Goal: Task Accomplishment & Management: Complete application form

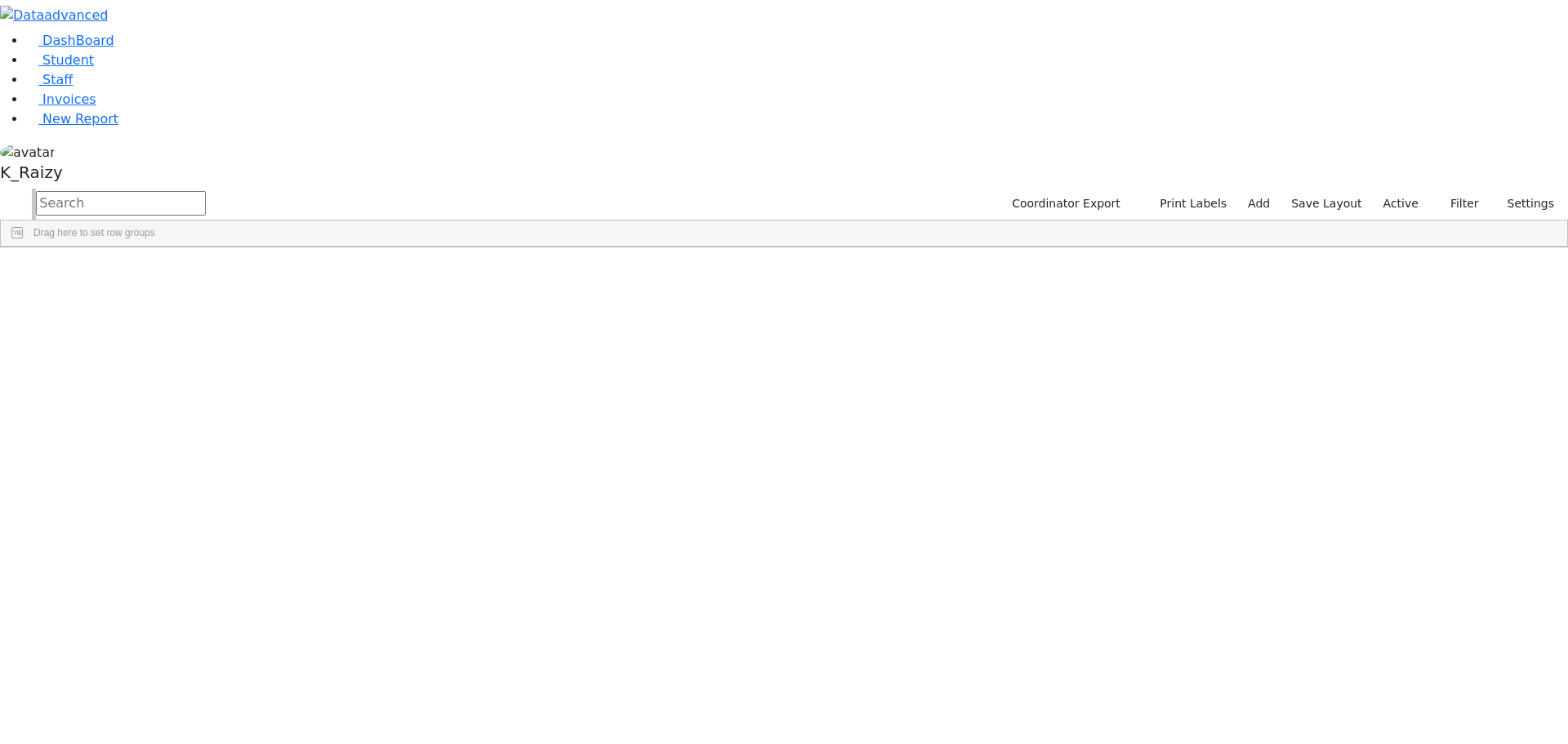
scroll to position [10681, 0]
click at [62, 68] on link "Student" at bounding box center [60, 60] width 68 height 15
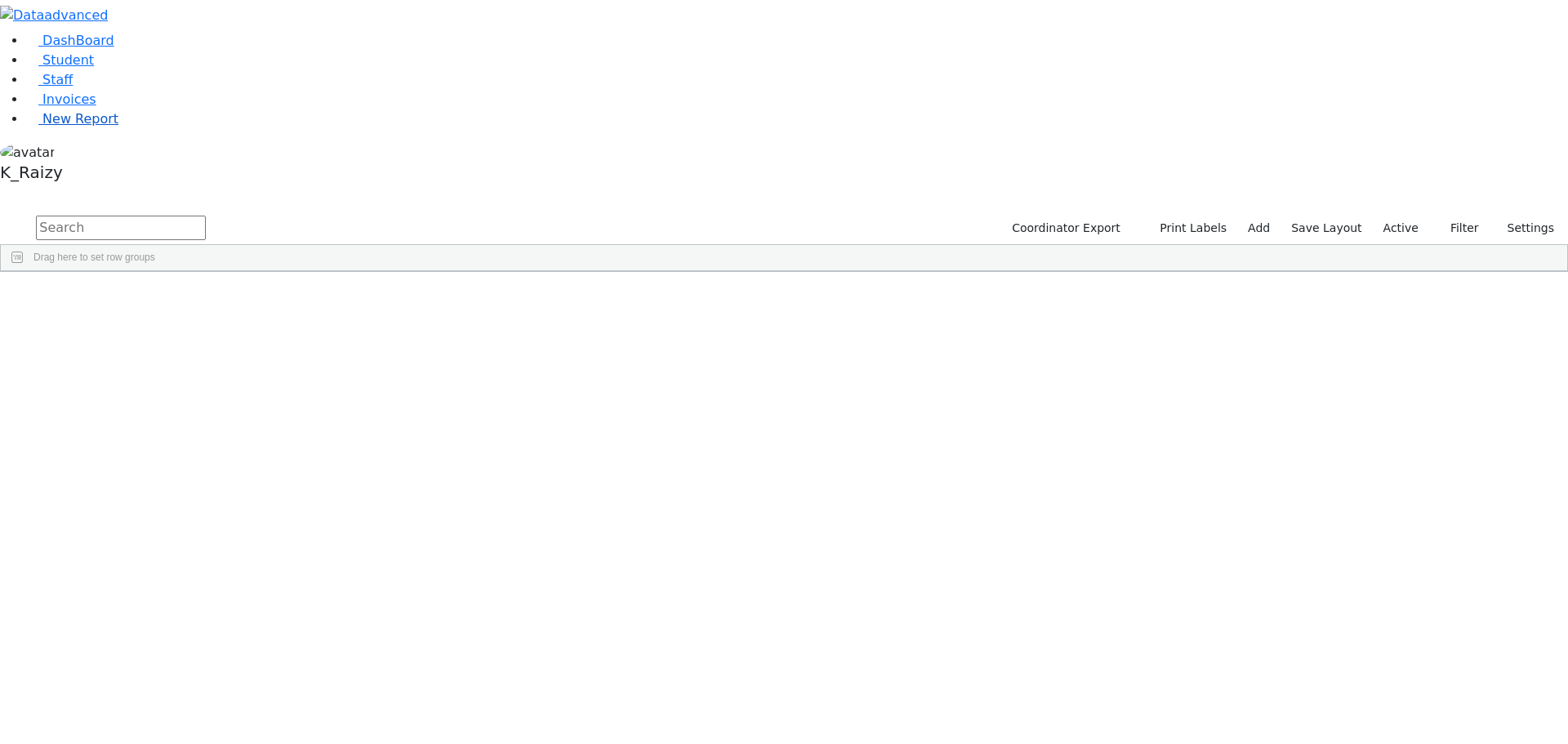
click at [92, 127] on span "New Report" at bounding box center [80, 118] width 76 height 15
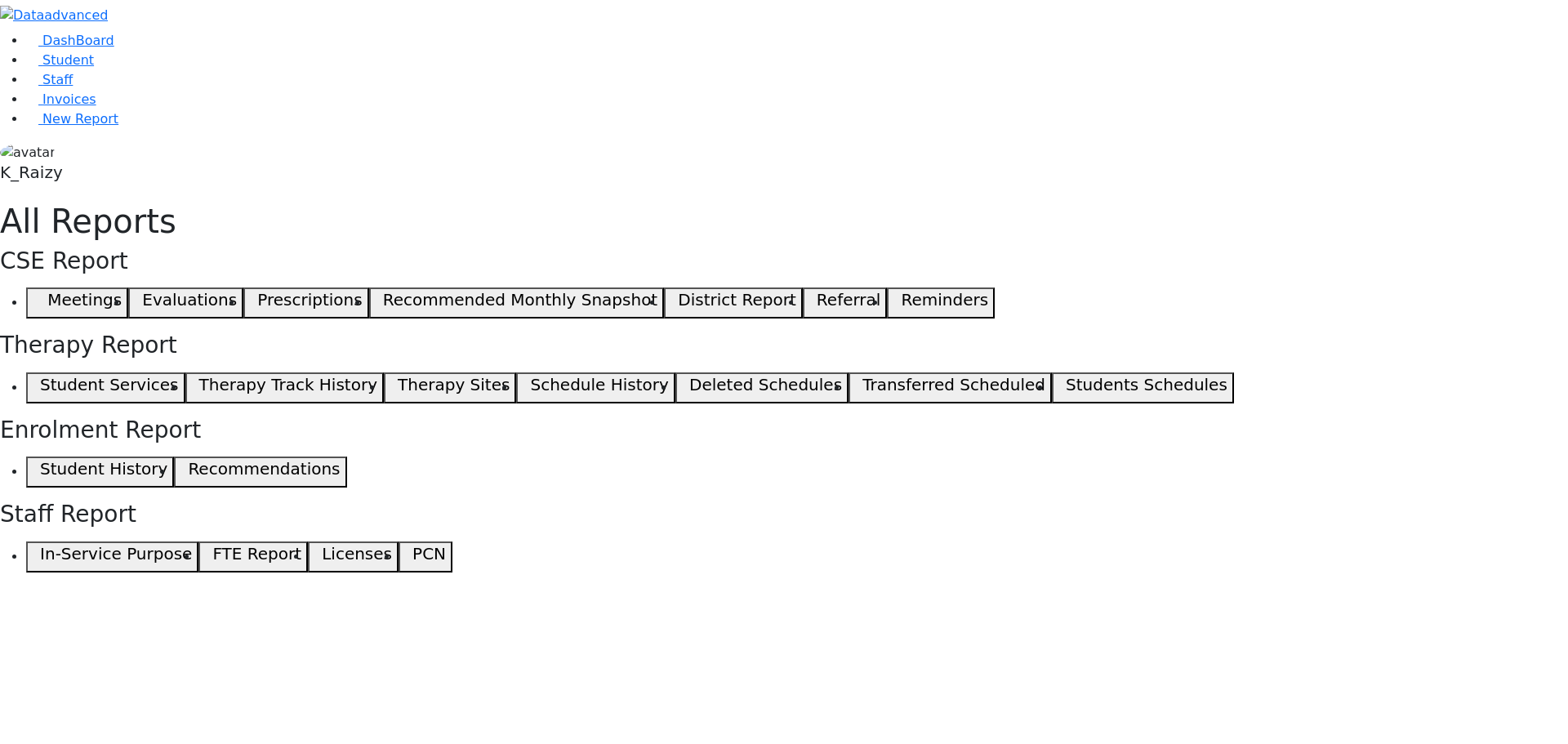
click at [40, 299] on icon "button" at bounding box center [37, 303] width 7 height 8
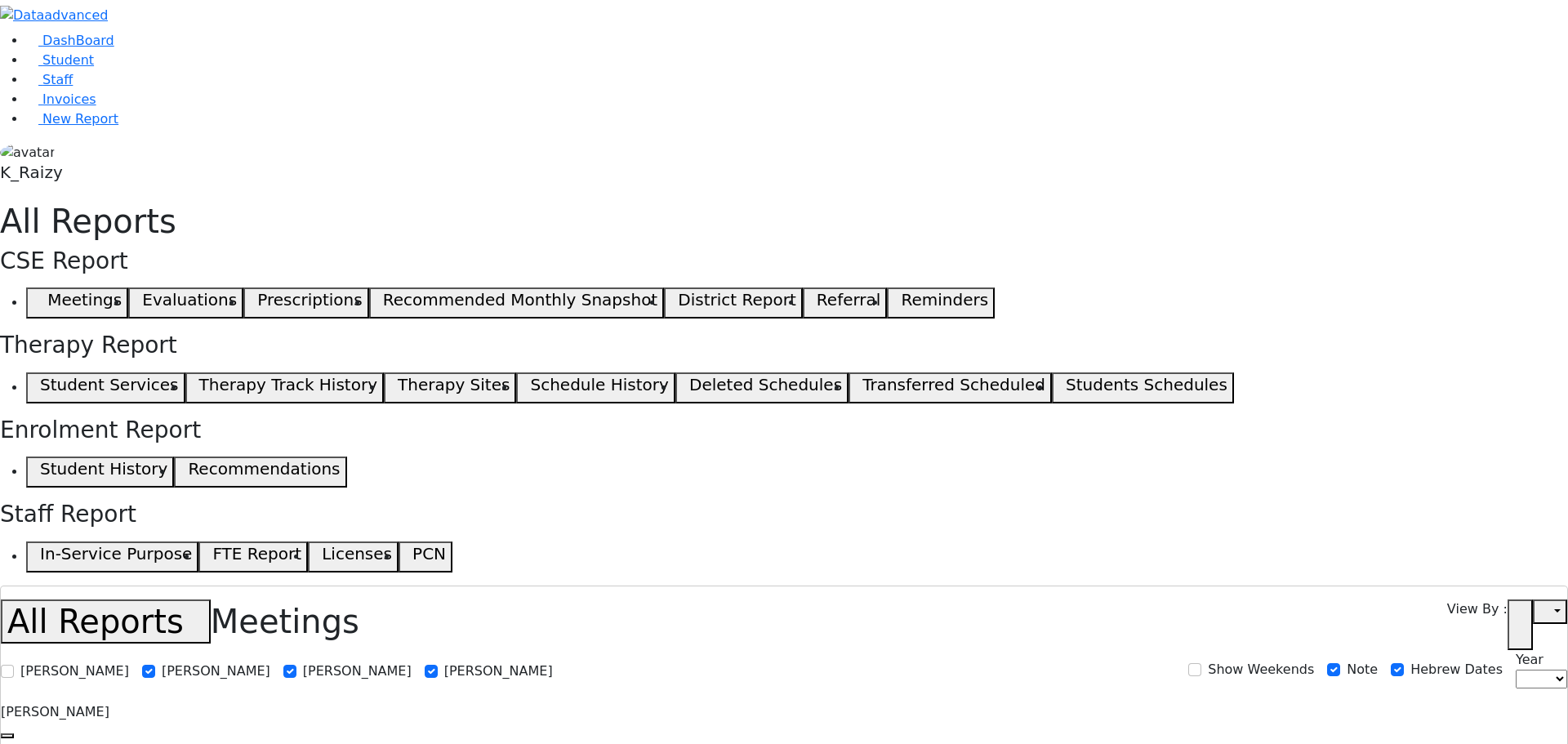
select select
click at [14, 665] on input "[PERSON_NAME]" at bounding box center [7, 671] width 13 height 13
checkbox input "true"
select select
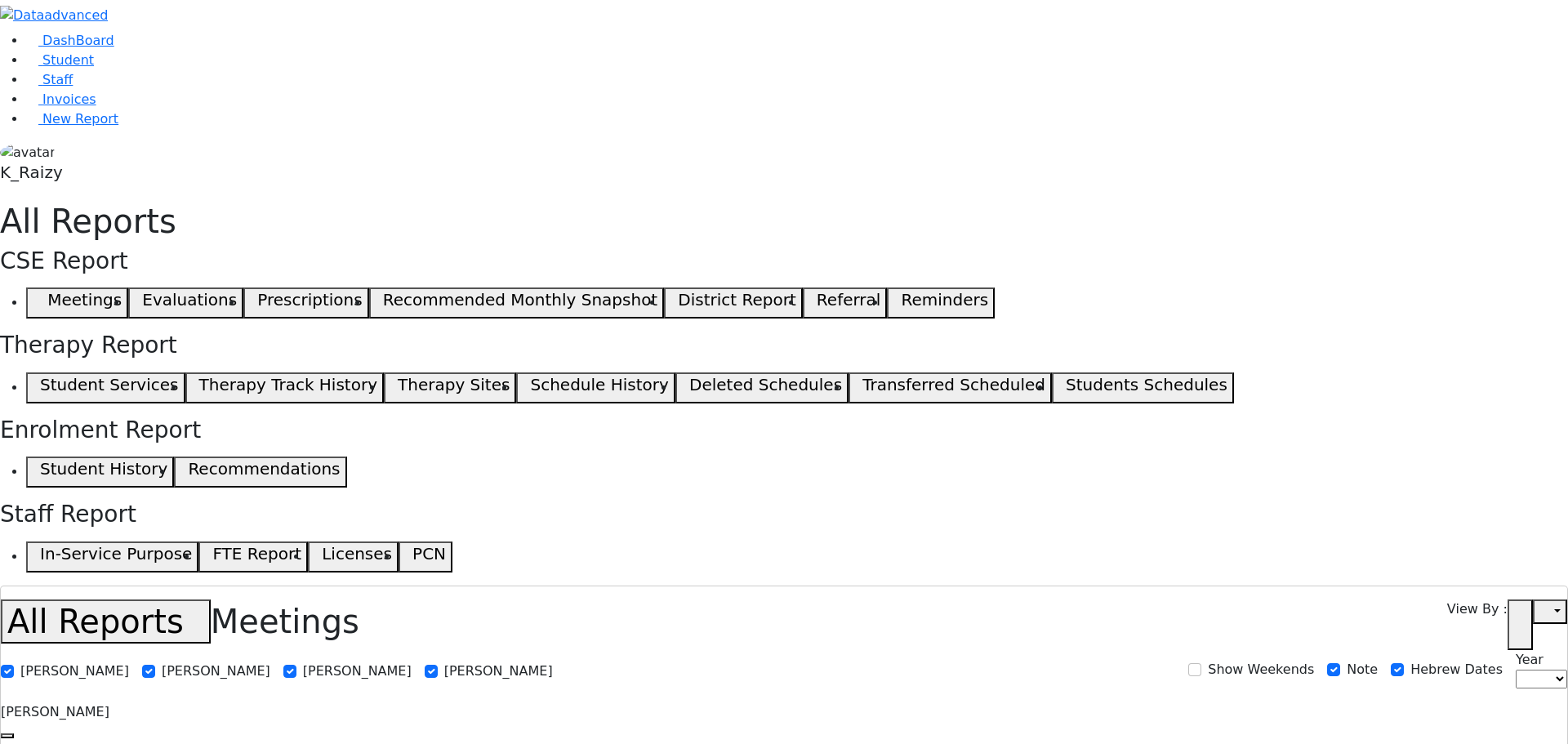
select select
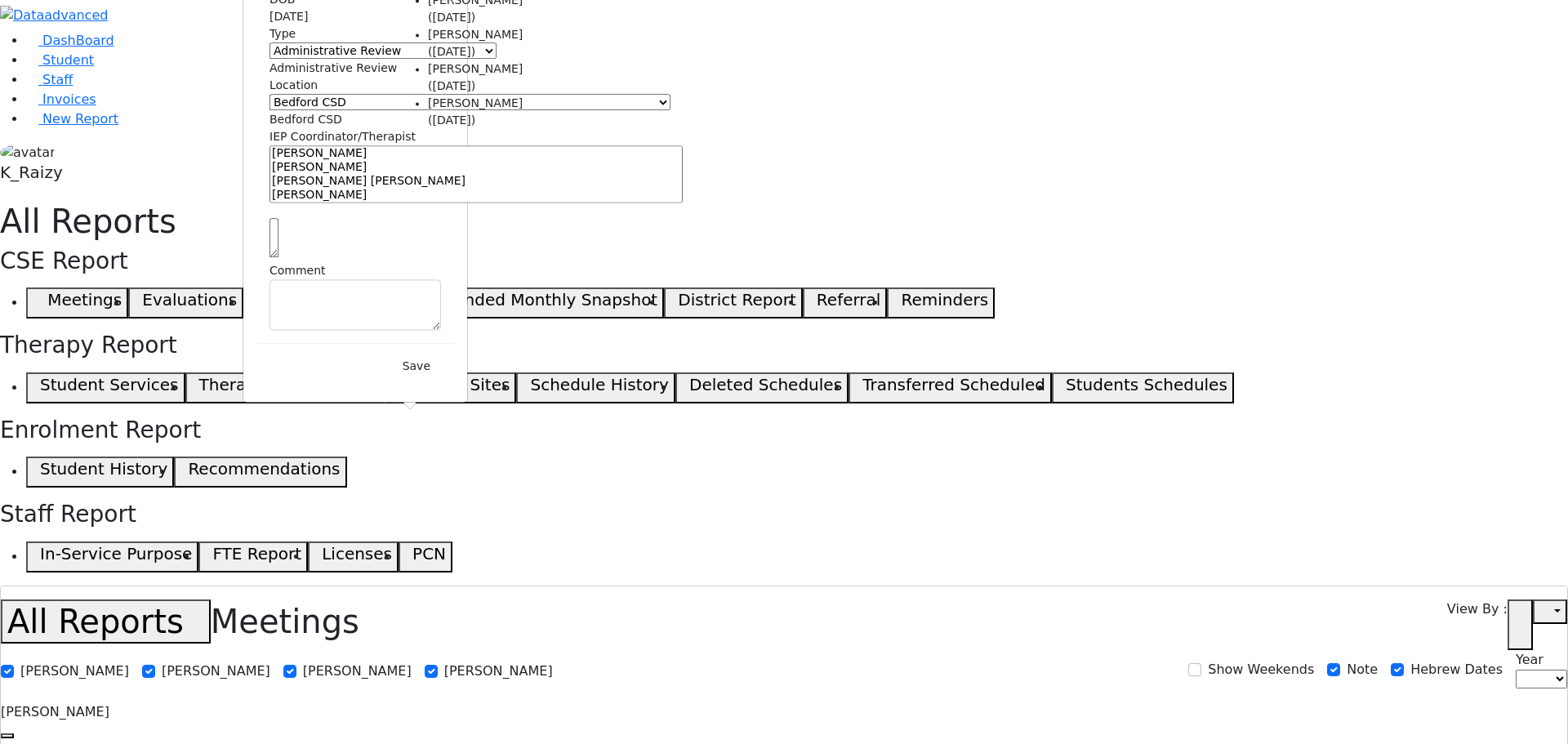
type input "yako"
select select "6511228"
select select
click at [396, 74] on span "Administrative Review" at bounding box center [333, 68] width 128 height 13
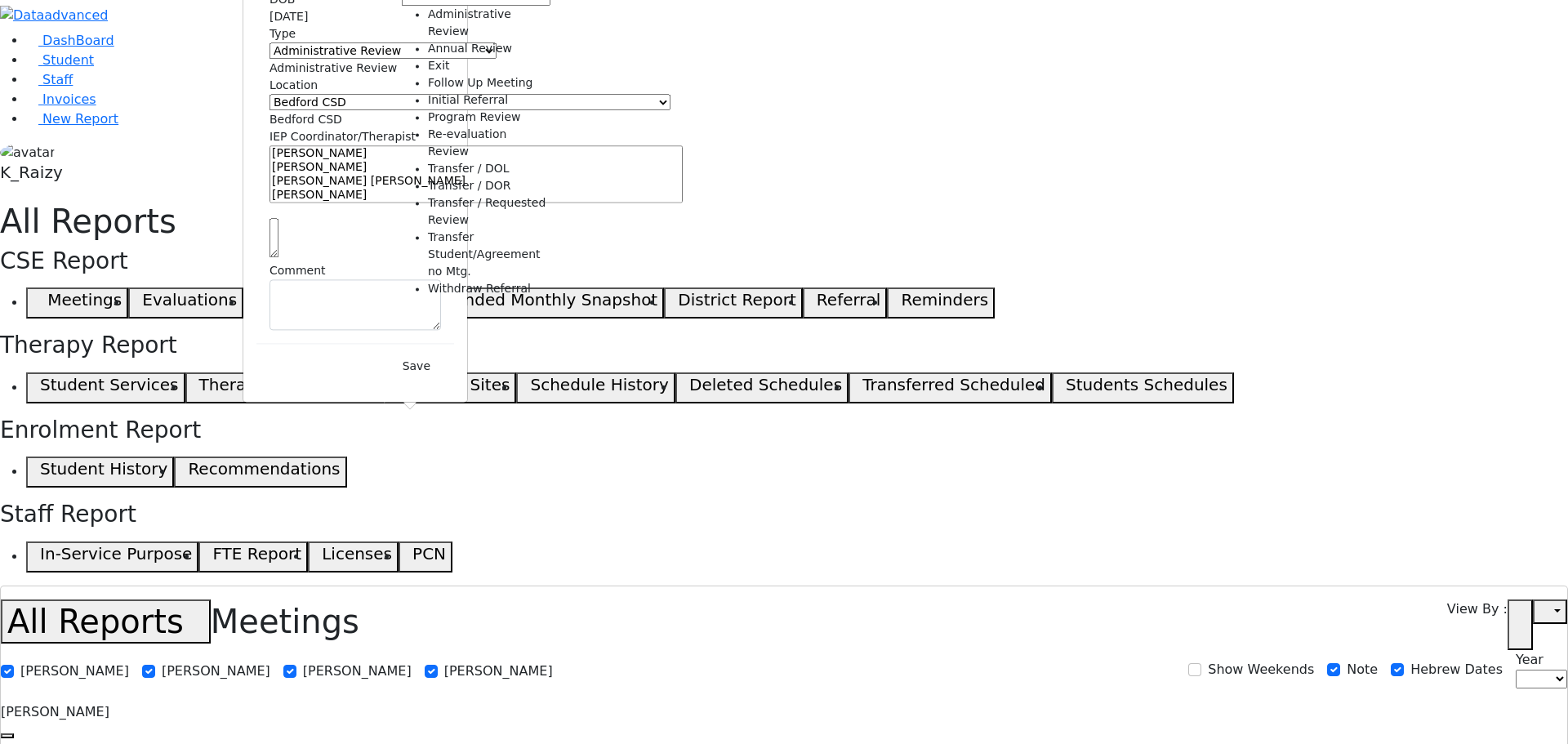
select select "2"
select select "2111"
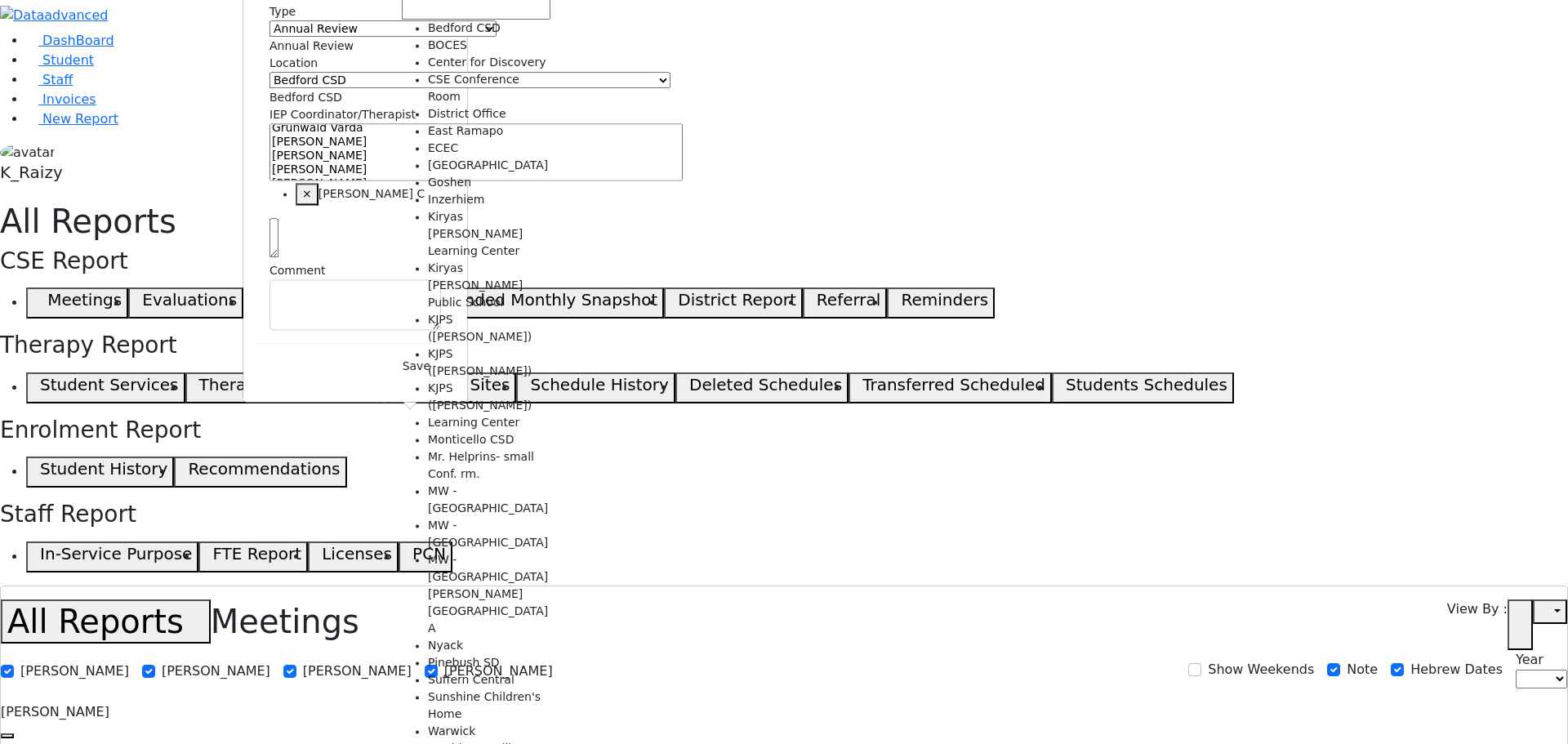
click at [342, 104] on span "Bedford CSD" at bounding box center [305, 97] width 72 height 13
select select "14"
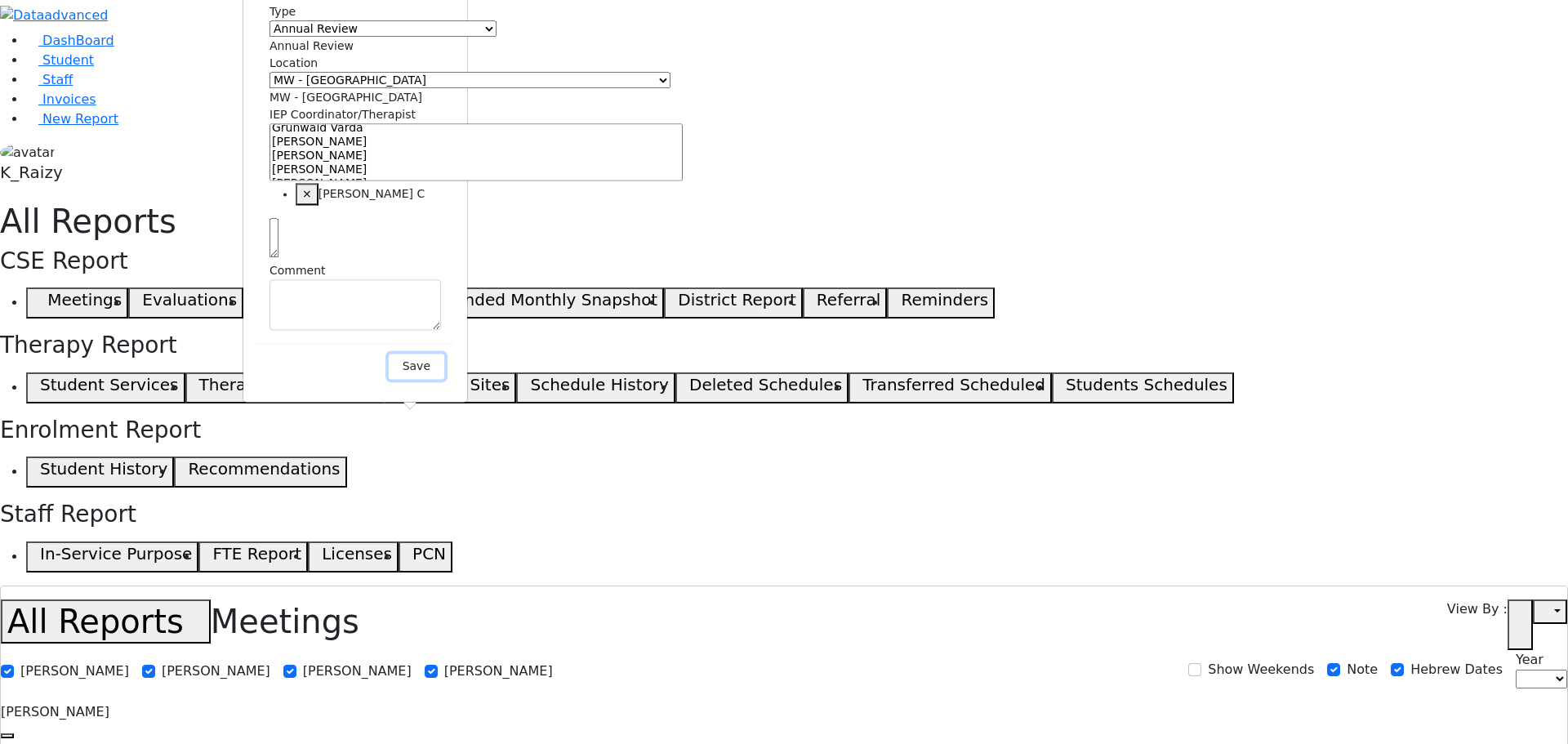
click at [444, 379] on button "Save" at bounding box center [416, 366] width 55 height 25
select select
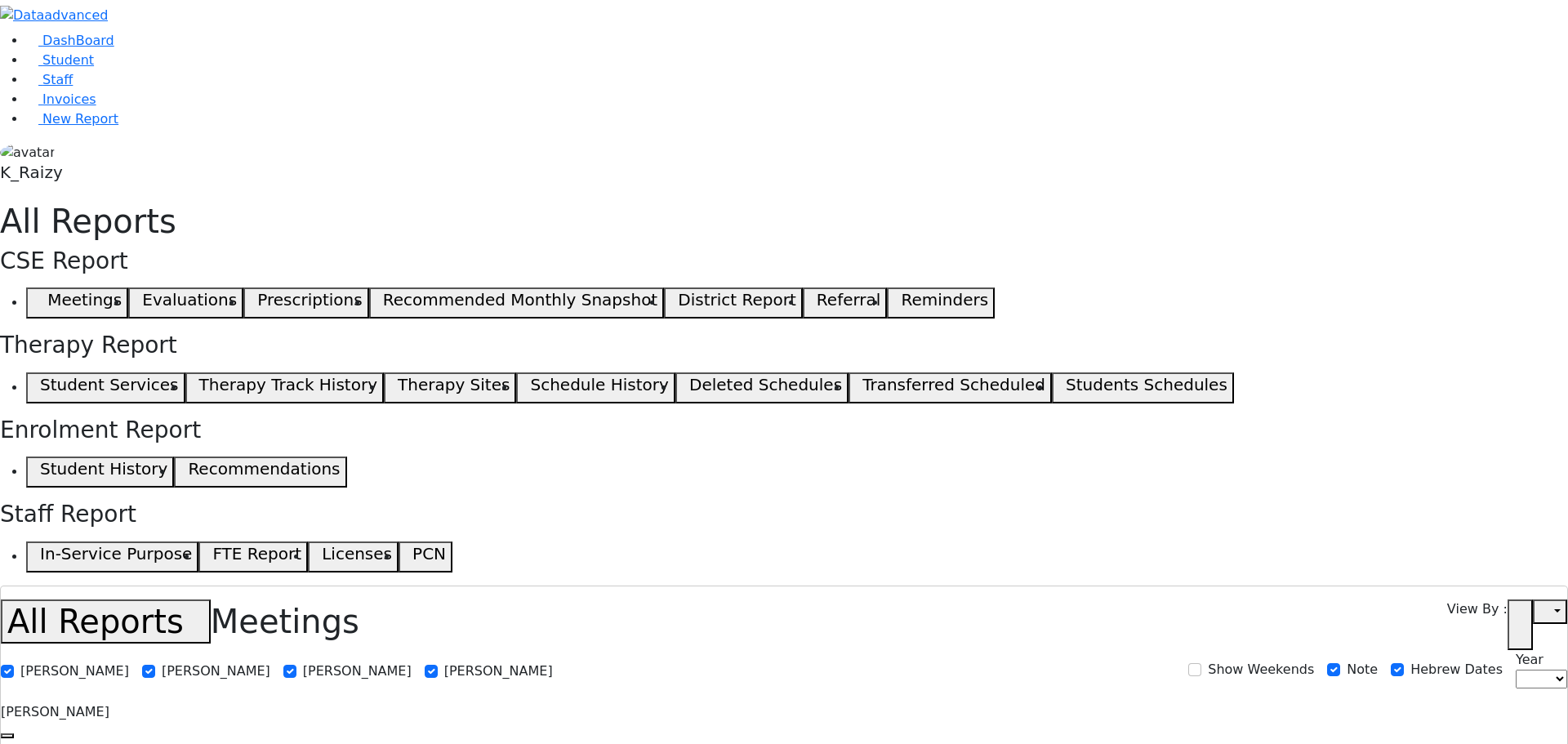
select select
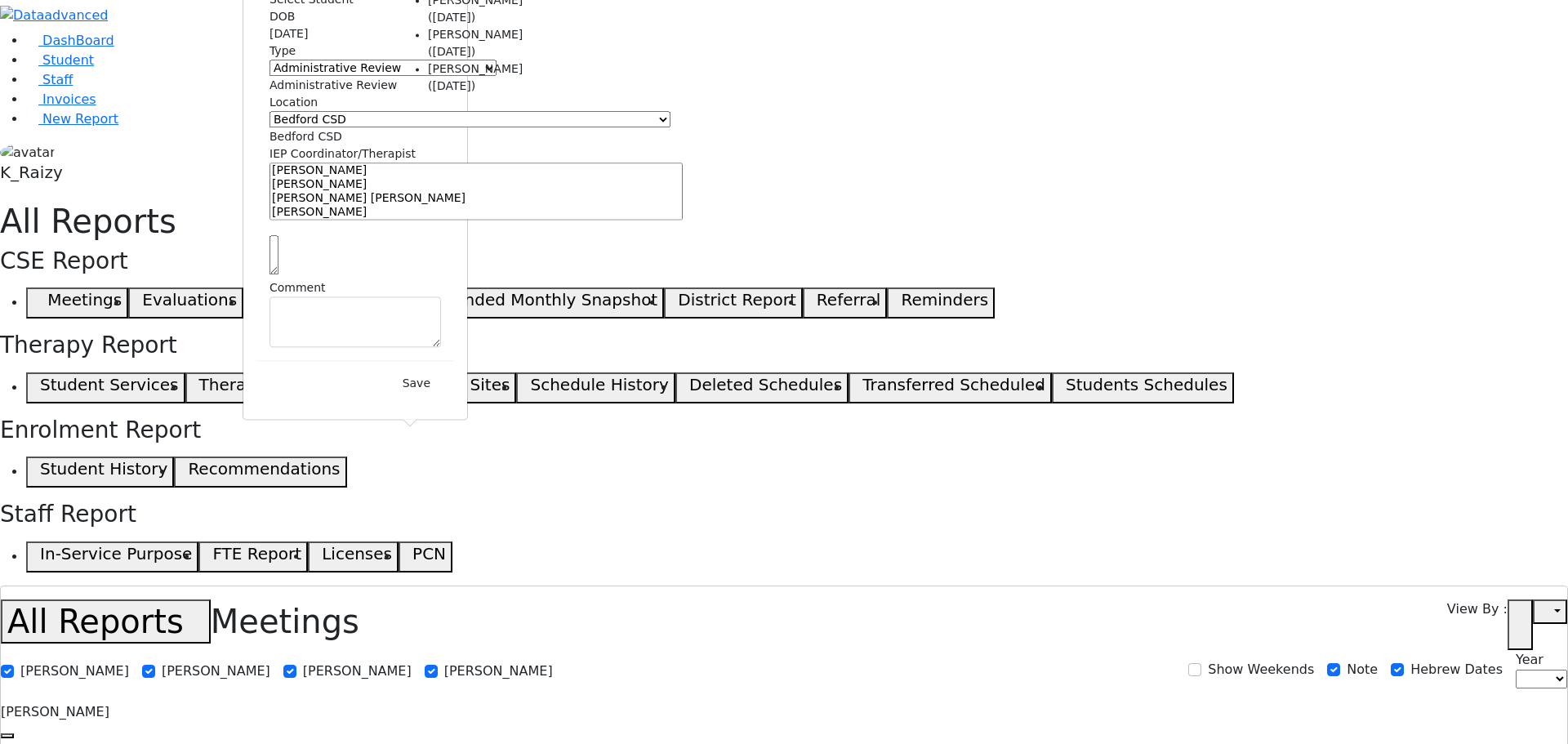
type input "ostr"
select select "6511133"
select select
click at [396, 91] on span "Administrative Review" at bounding box center [333, 85] width 128 height 13
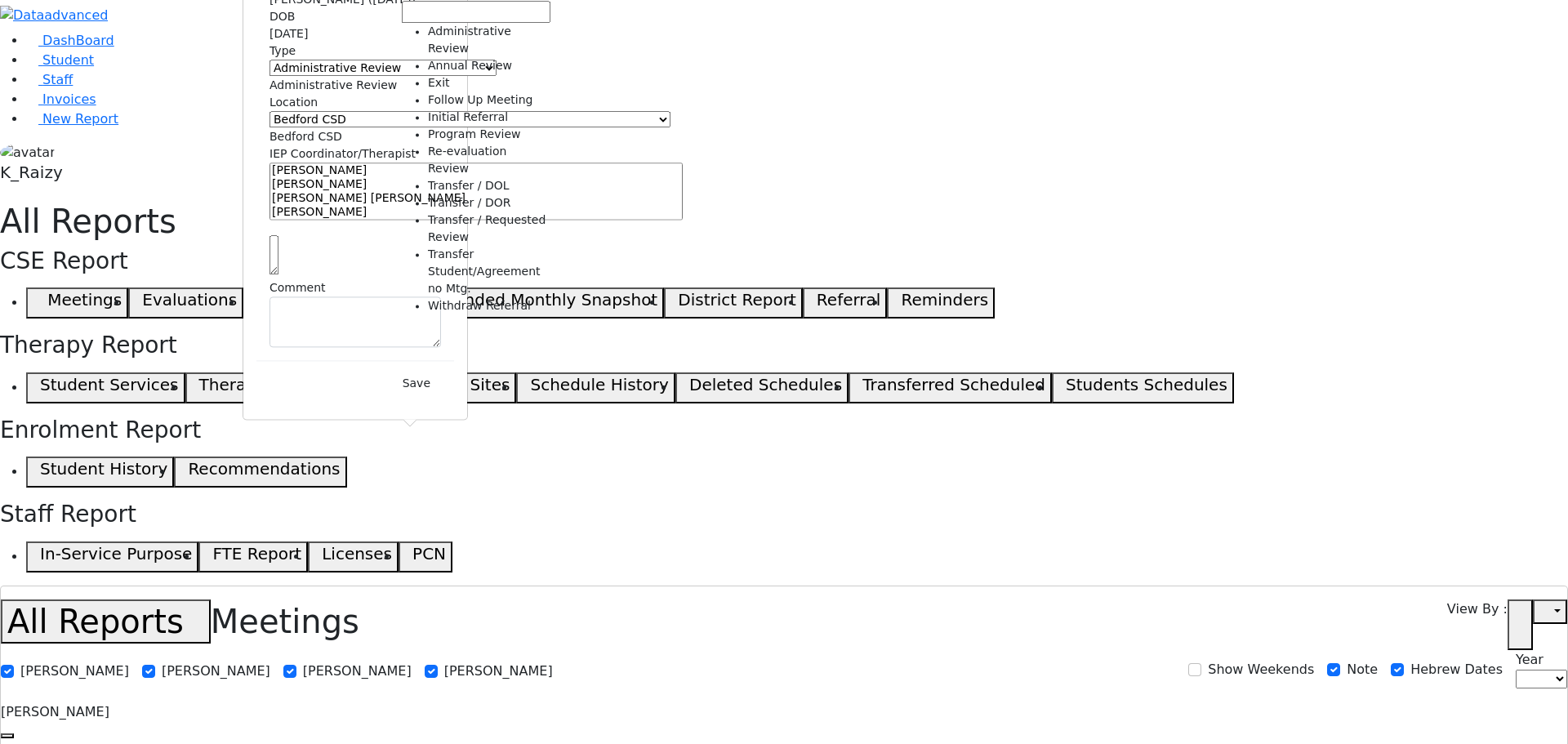
select select "2"
select select "2111"
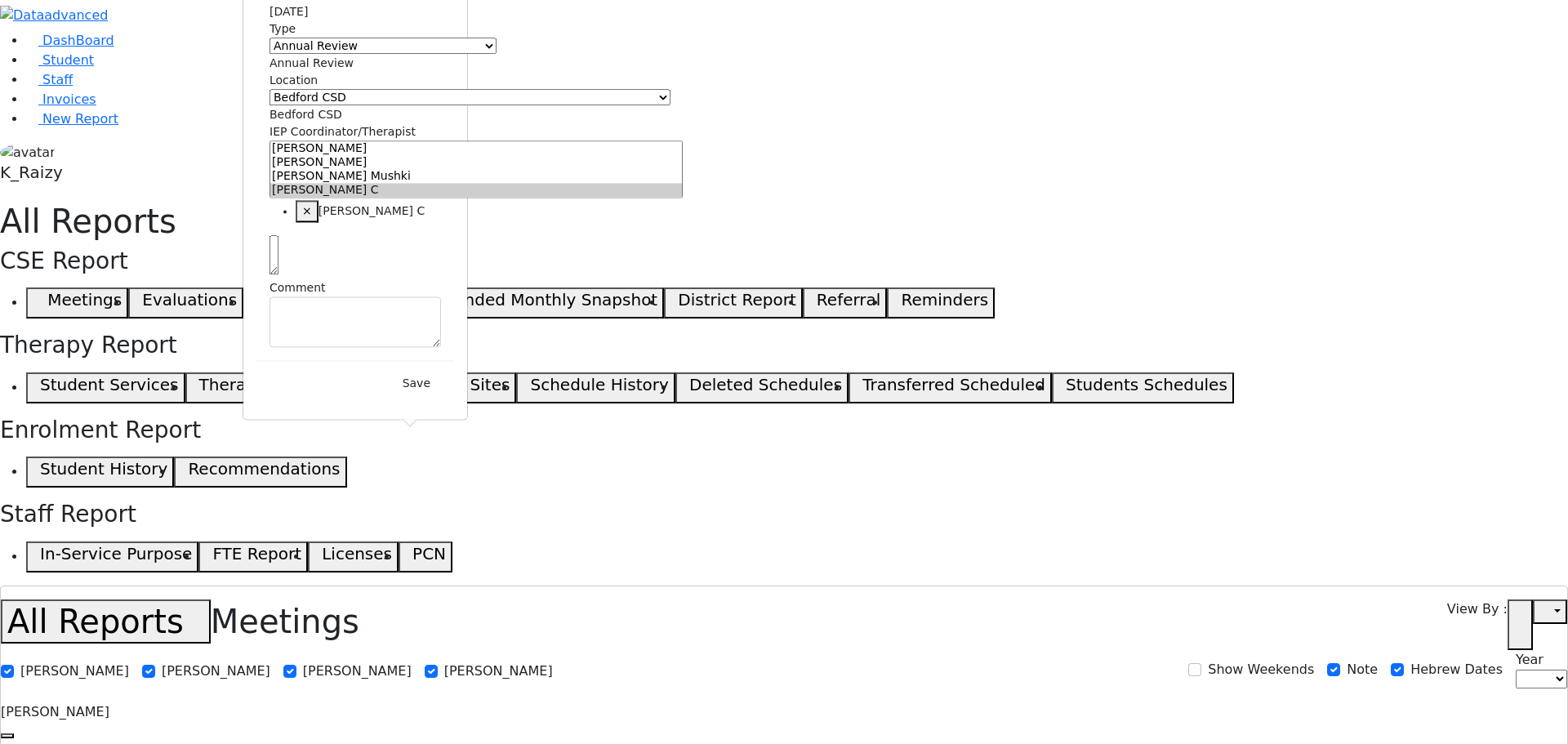
scroll to position [503, 0]
click at [342, 121] on span "Bedford CSD" at bounding box center [305, 114] width 72 height 13
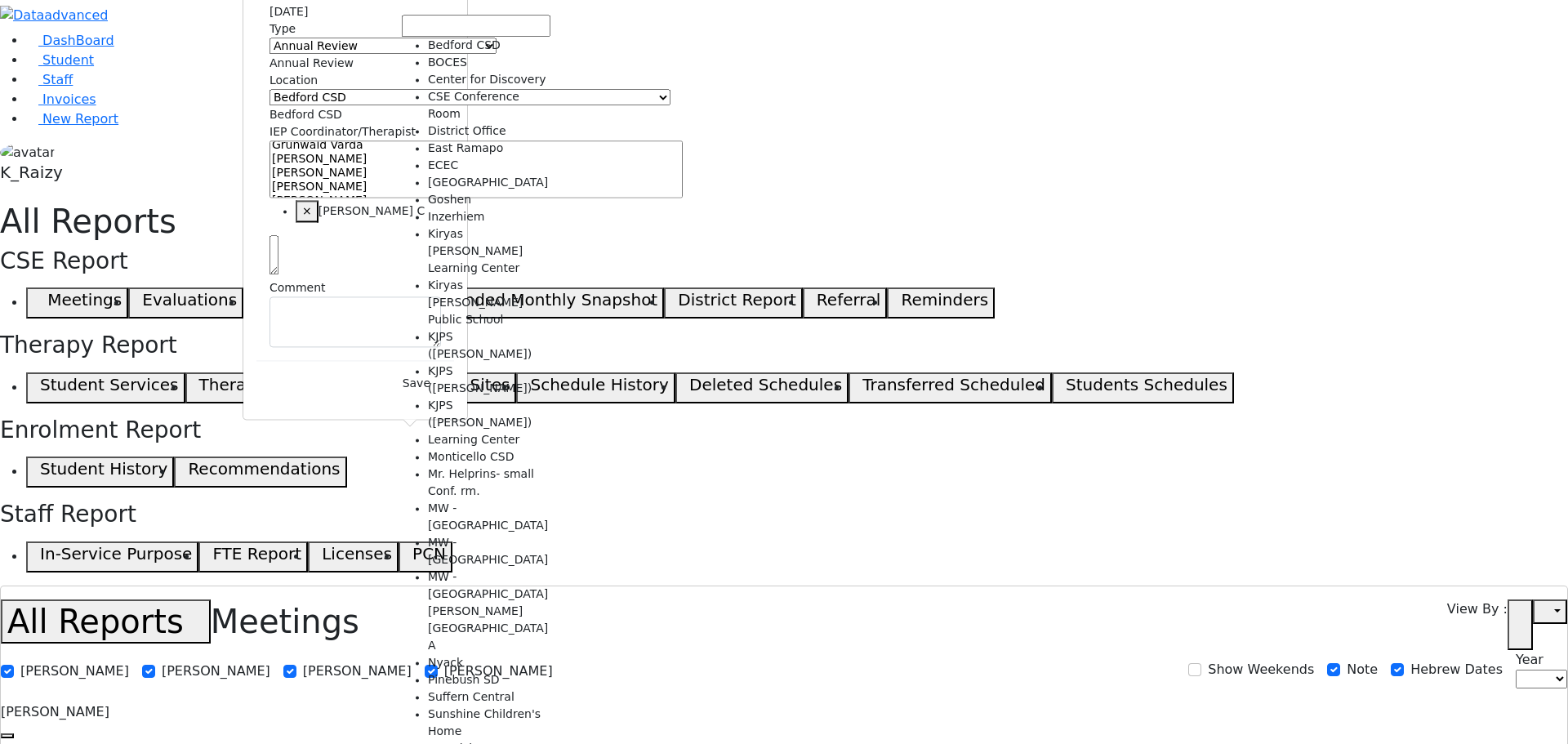
scroll to position [311, 0]
select select "14"
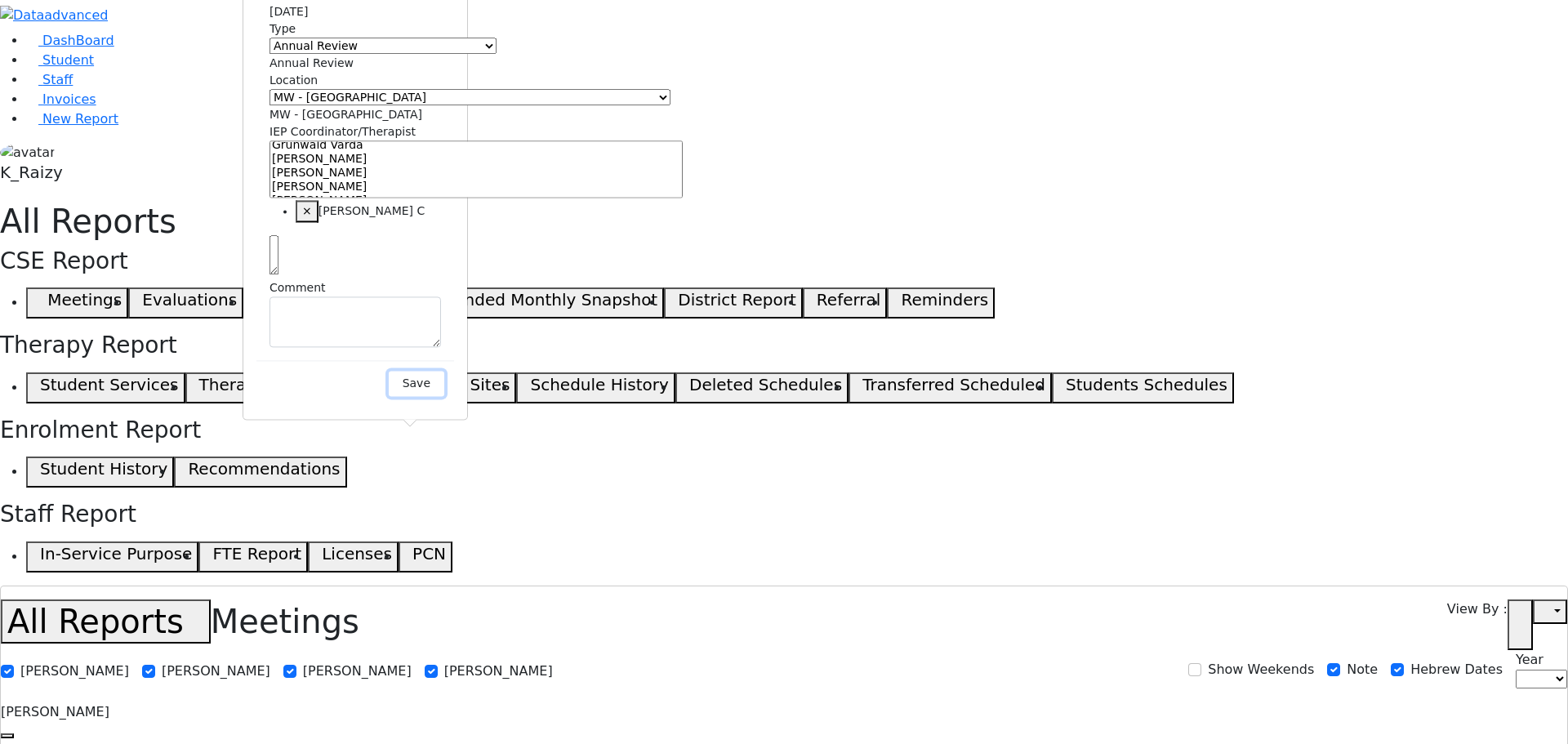
click at [444, 397] on button "Save" at bounding box center [416, 383] width 55 height 25
select select
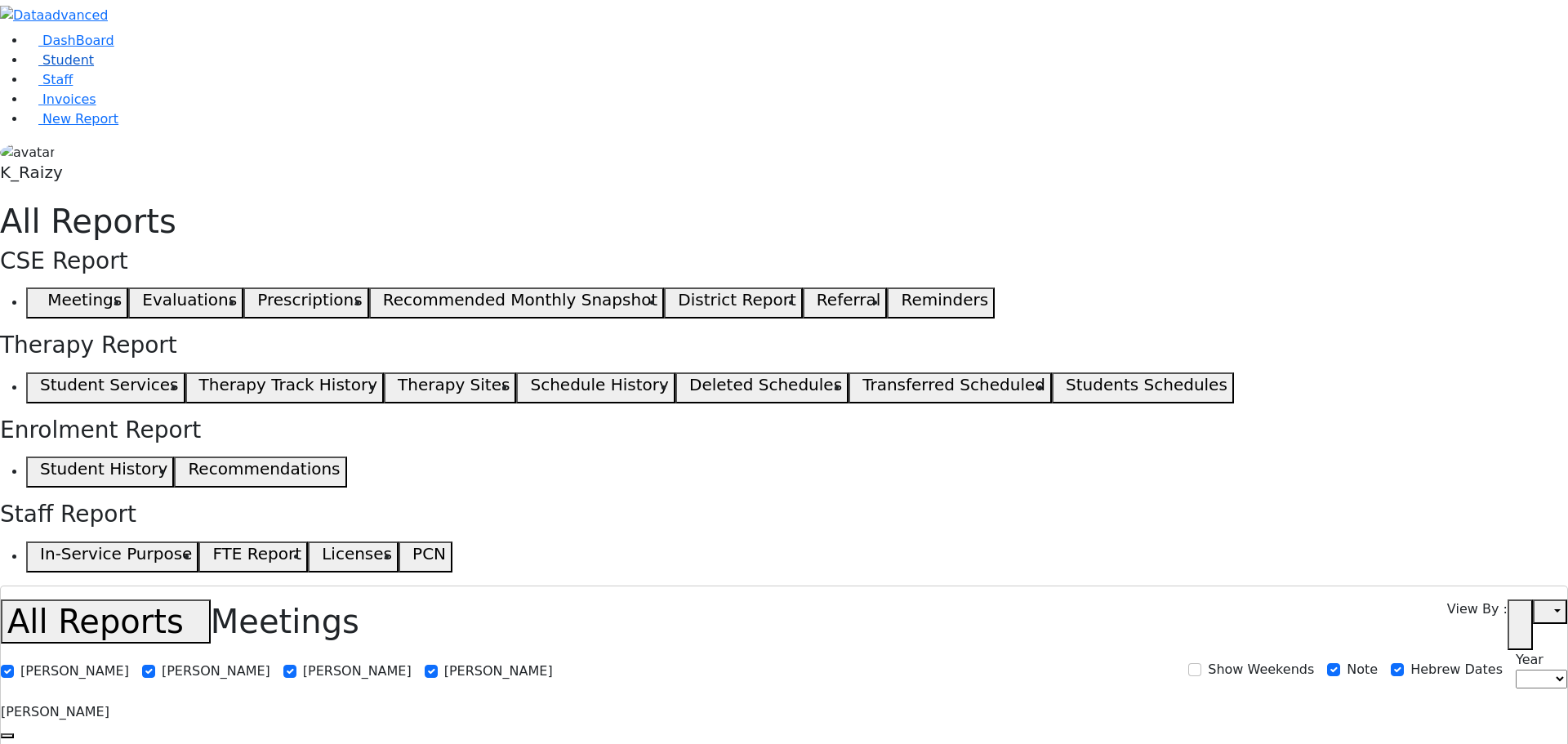
click at [52, 68] on span "Student" at bounding box center [69, 60] width 52 height 15
